Goal: Check status

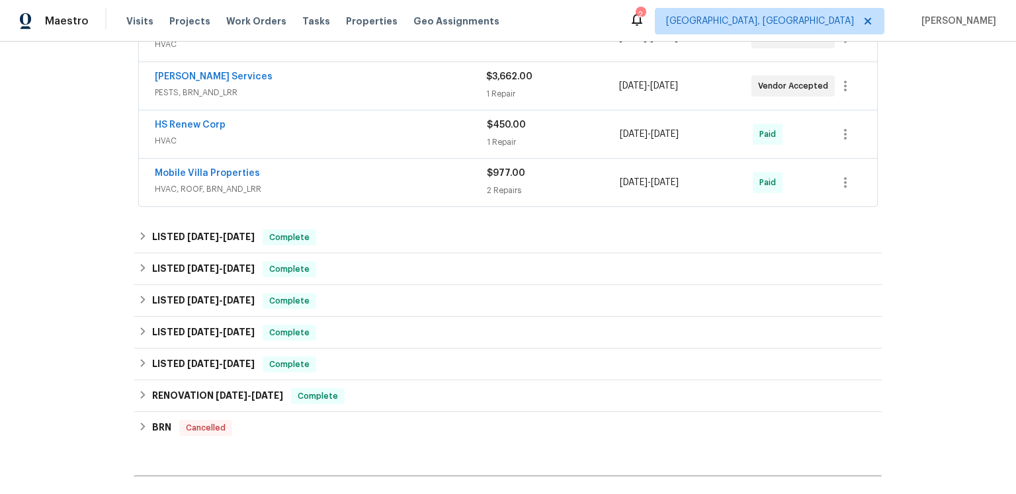
scroll to position [118, 0]
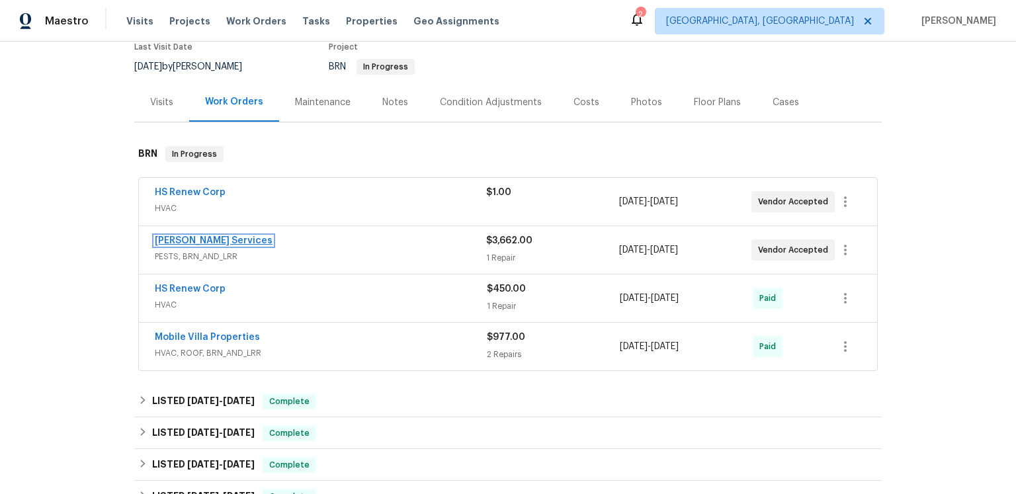
click at [224, 245] on link "[PERSON_NAME] Services" at bounding box center [214, 240] width 118 height 9
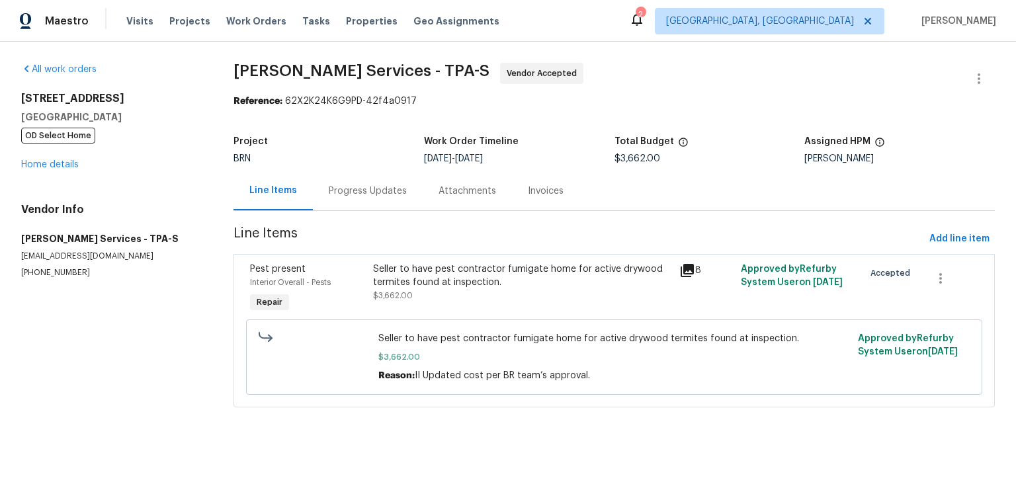
click at [407, 198] on div "Progress Updates" at bounding box center [368, 191] width 78 height 13
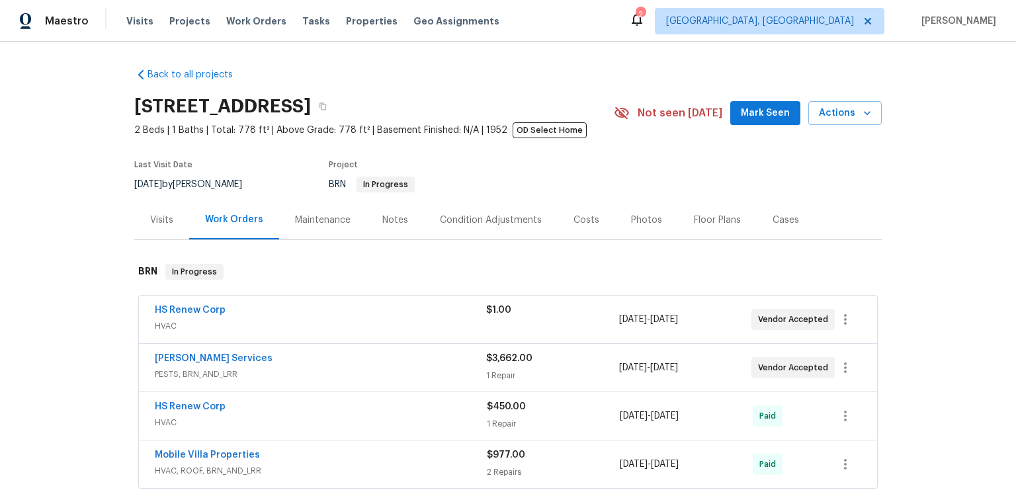
click at [154, 343] on div "HS Renew Corp HVAC $1.00 8/19/2025 - 8/19/2025 Vendor Accepted" at bounding box center [508, 320] width 738 height 48
click at [166, 317] on span "HS Renew Corp" at bounding box center [190, 310] width 71 height 13
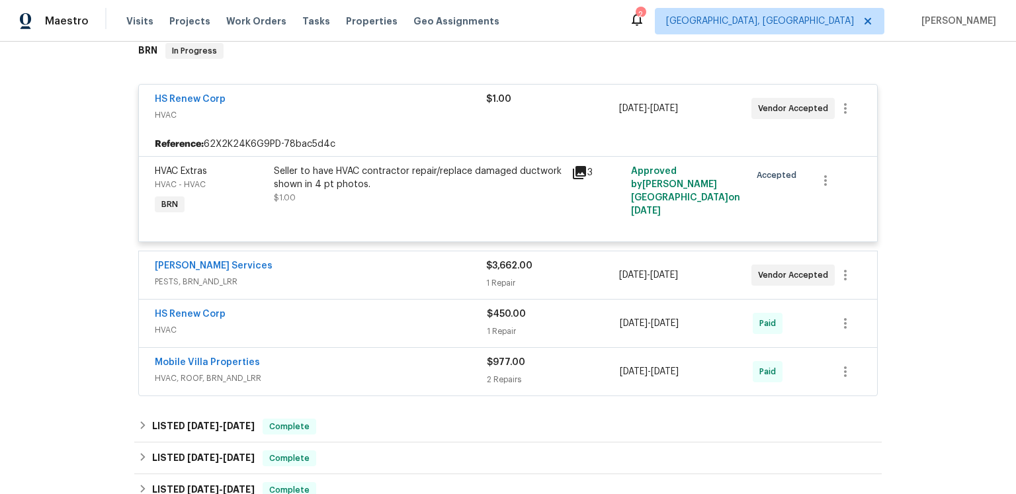
scroll to position [278, 0]
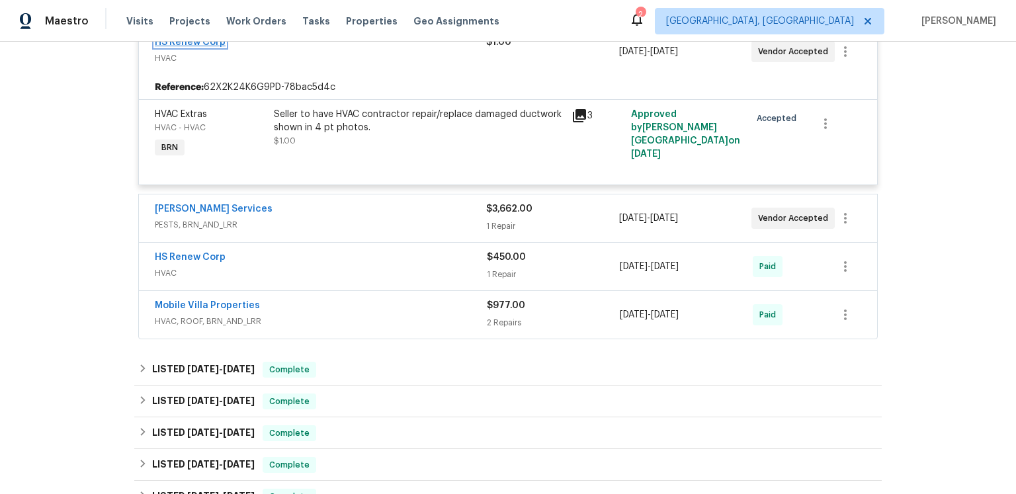
click at [209, 47] on link "HS Renew Corp" at bounding box center [190, 42] width 71 height 9
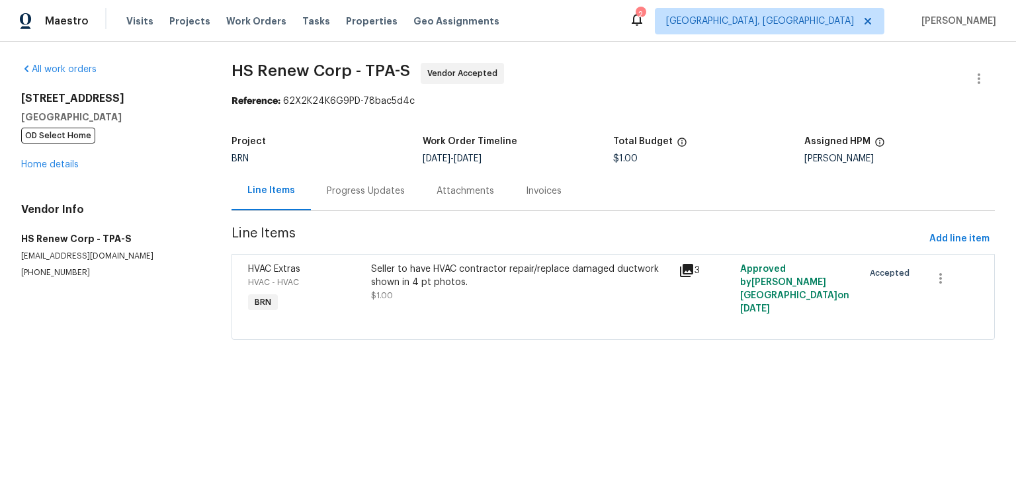
click at [388, 198] on div "Progress Updates" at bounding box center [366, 191] width 78 height 13
